Goal: Navigation & Orientation: Find specific page/section

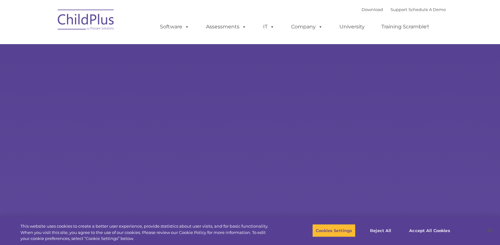
select select "MEDIUM"
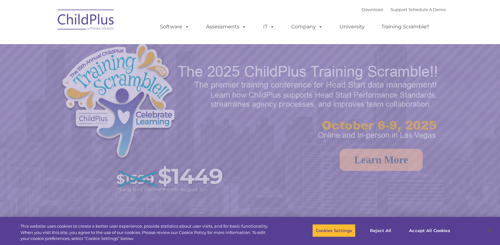
select select "MEDIUM"
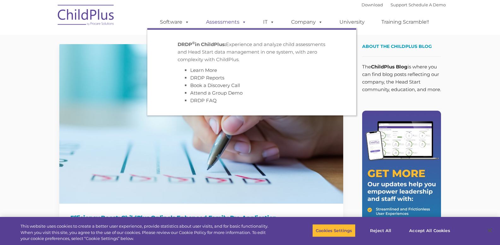
click at [243, 21] on span at bounding box center [242, 22] width 7 height 6
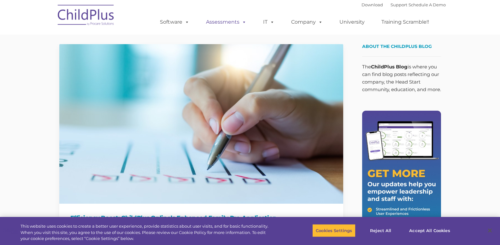
click at [217, 23] on link "Assessments" at bounding box center [226, 22] width 53 height 13
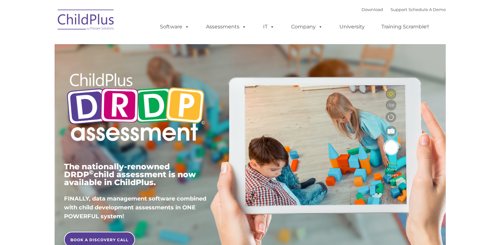
type input ""
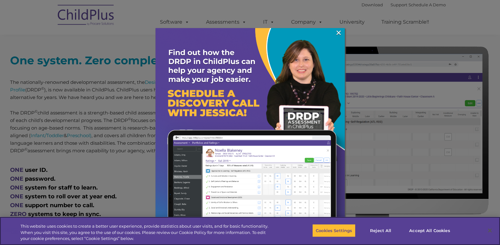
scroll to position [244, 0]
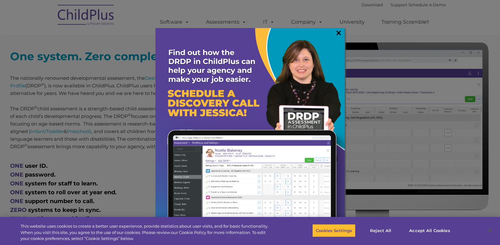
click at [340, 32] on link "×" at bounding box center [338, 33] width 7 height 6
